Goal: Entertainment & Leisure: Consume media (video, audio)

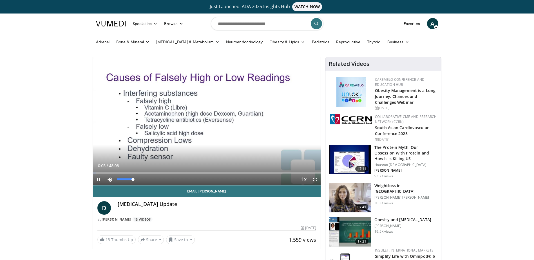
drag, startPoint x: 116, startPoint y: 179, endPoint x: 181, endPoint y: 182, distance: 65.4
click at [181, 182] on div "Current Time 0:05 / Duration 48:08 Pause Skip Backward Skip Forward Mute 100% L…" at bounding box center [207, 179] width 228 height 11
click at [96, 179] on span "Video Player" at bounding box center [98, 179] width 11 height 11
drag, startPoint x: 134, startPoint y: 178, endPoint x: 171, endPoint y: 181, distance: 37.0
click at [171, 181] on div "Current Time 0:06 / Duration 48:08 Play Skip Backward Skip Forward Mute 100% Lo…" at bounding box center [207, 179] width 228 height 11
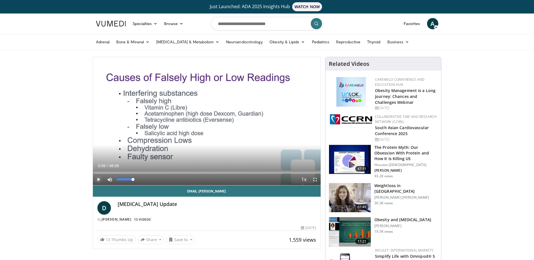
drag, startPoint x: 132, startPoint y: 179, endPoint x: 181, endPoint y: 183, distance: 49.7
click at [181, 183] on div "Current Time 0:06 / Duration 48:08 Play Skip Backward Skip Forward Mute 100% Lo…" at bounding box center [207, 179] width 228 height 11
click at [97, 178] on span "Video Player" at bounding box center [98, 179] width 11 height 11
drag, startPoint x: 131, startPoint y: 179, endPoint x: 196, endPoint y: 182, distance: 64.2
click at [196, 182] on div "Current Time 0:09 / Duration 48:08 Pause Skip Backward Skip Forward Mute 100% L…" at bounding box center [207, 179] width 228 height 11
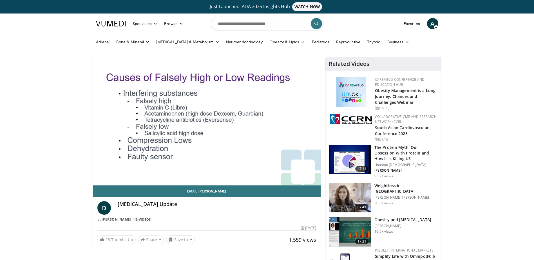
click at [93, 172] on div "**********" at bounding box center [207, 153] width 228 height 192
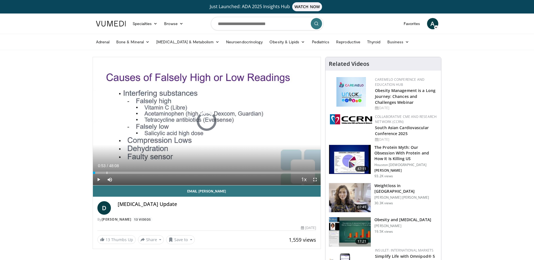
drag, startPoint x: 94, startPoint y: 173, endPoint x: 154, endPoint y: 177, distance: 60.1
click at [154, 177] on div "Current Time 0:53 / Duration 48:08 Play Skip Backward Skip Forward Mute 100% Lo…" at bounding box center [207, 179] width 228 height 11
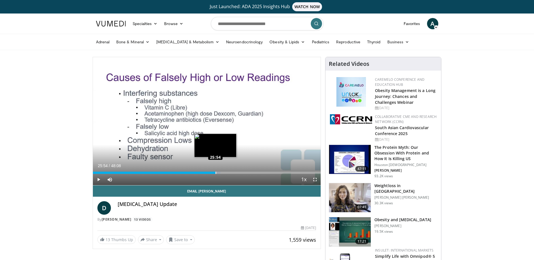
drag, startPoint x: 151, startPoint y: 172, endPoint x: 215, endPoint y: 174, distance: 64.7
click at [215, 174] on div "Loaded : 55.97% 25:54 25:54" at bounding box center [207, 173] width 228 height 2
click at [100, 180] on span "Video Player" at bounding box center [98, 179] width 11 height 11
click at [99, 178] on span "Video Player" at bounding box center [98, 179] width 11 height 11
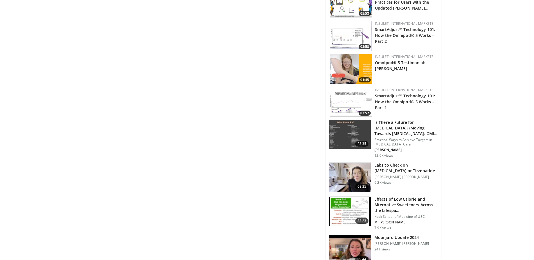
scroll to position [309, 0]
